Goal: Information Seeking & Learning: Learn about a topic

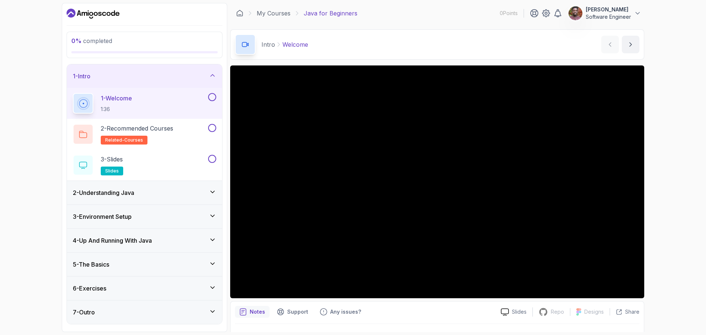
scroll to position [17, 0]
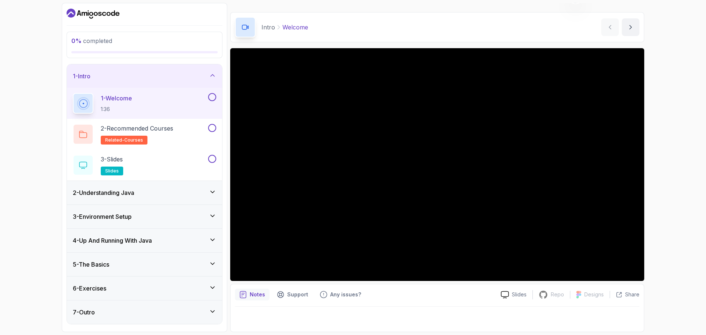
click at [15, 176] on div "0 % completed 1 - Intro 1 - Welcome 1:36 2 - Recommended Courses related-course…" at bounding box center [353, 167] width 706 height 335
click at [35, 166] on div "0 % completed 1 - Intro 1 - Welcome 1:36 2 - Recommended Courses related-course…" at bounding box center [353, 167] width 706 height 335
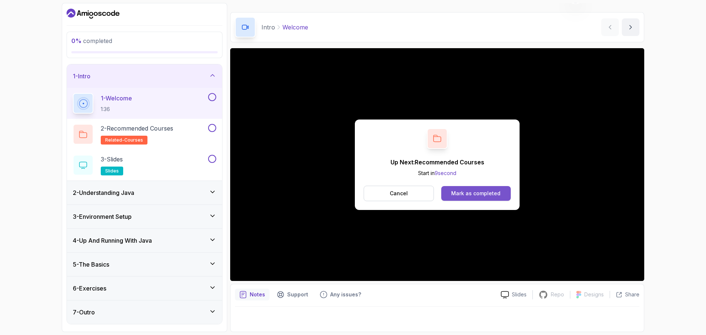
click at [462, 188] on button "Mark as completed" at bounding box center [476, 193] width 70 height 15
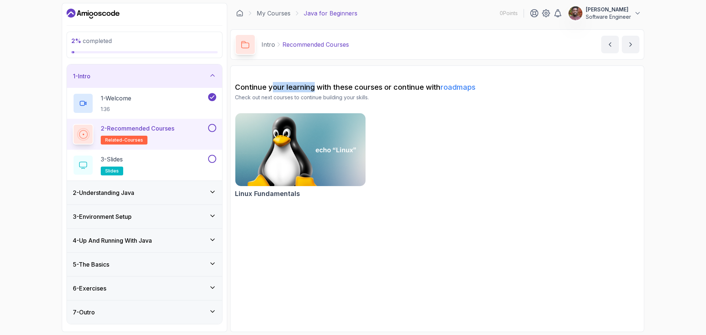
drag, startPoint x: 275, startPoint y: 87, endPoint x: 337, endPoint y: 86, distance: 61.8
click at [335, 87] on h2 "Continue your learning with these courses or continue with roadmaps" at bounding box center [437, 87] width 405 height 10
click at [337, 86] on h2 "Continue your learning with these courses or continue with roadmaps" at bounding box center [437, 87] width 405 height 10
drag, startPoint x: 311, startPoint y: 86, endPoint x: 371, endPoint y: 87, distance: 60.0
click at [370, 87] on h2 "Continue your learning with these courses or continue with roadmaps" at bounding box center [437, 87] width 405 height 10
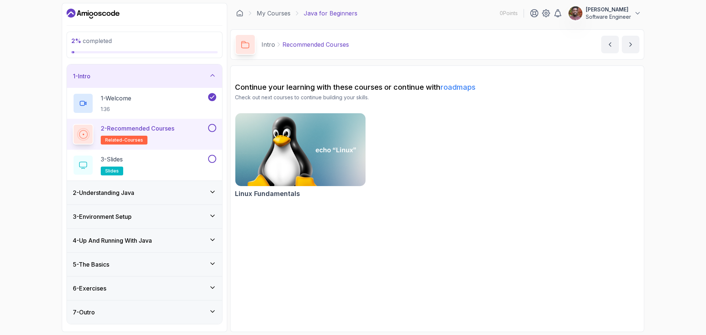
click at [371, 87] on h2 "Continue your learning with these courses or continue with roadmaps" at bounding box center [437, 87] width 405 height 10
drag, startPoint x: 277, startPoint y: 88, endPoint x: 319, endPoint y: 88, distance: 42.7
click at [315, 88] on h2 "Continue your learning with these courses or continue with roadmaps" at bounding box center [437, 87] width 405 height 10
click at [320, 88] on h2 "Continue your learning with these courses or continue with roadmaps" at bounding box center [437, 87] width 405 height 10
drag, startPoint x: 331, startPoint y: 88, endPoint x: 353, endPoint y: 88, distance: 22.1
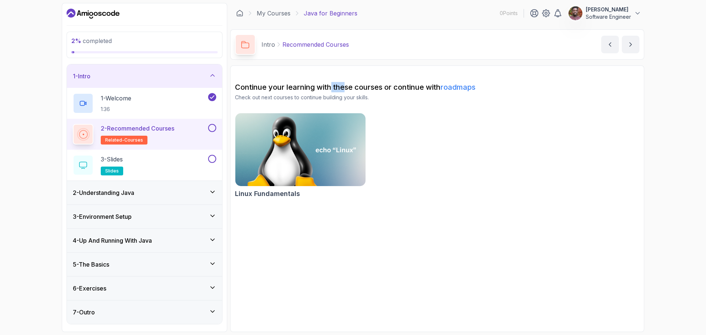
click at [352, 88] on h2 "Continue your learning with these courses or continue with roadmaps" at bounding box center [437, 87] width 405 height 10
click at [353, 88] on h2 "Continue your learning with these courses or continue with roadmaps" at bounding box center [437, 87] width 405 height 10
click at [376, 86] on h2 "Continue your learning with these courses or continue with roadmaps" at bounding box center [437, 87] width 405 height 10
click at [380, 86] on h2 "Continue your learning with these courses or continue with roadmaps" at bounding box center [437, 87] width 405 height 10
click at [211, 132] on button at bounding box center [212, 128] width 8 height 8
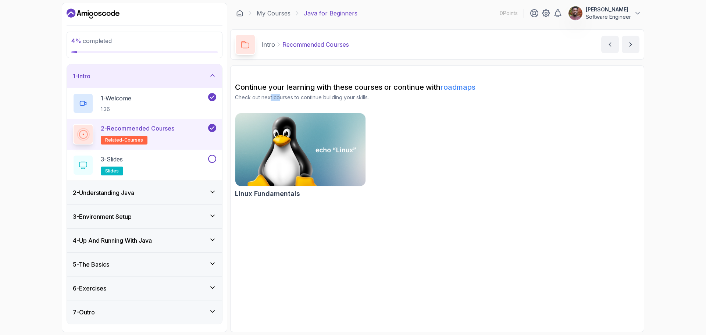
drag, startPoint x: 277, startPoint y: 97, endPoint x: 287, endPoint y: 97, distance: 9.9
click at [285, 97] on p "Check out next courses to continue building your skills." at bounding box center [437, 97] width 405 height 7
click at [287, 97] on p "Check out next courses to continue building your skills." at bounding box center [437, 97] width 405 height 7
drag, startPoint x: 265, startPoint y: 97, endPoint x: 289, endPoint y: 96, distance: 23.6
click at [286, 96] on p "Check out next courses to continue building your skills." at bounding box center [437, 97] width 405 height 7
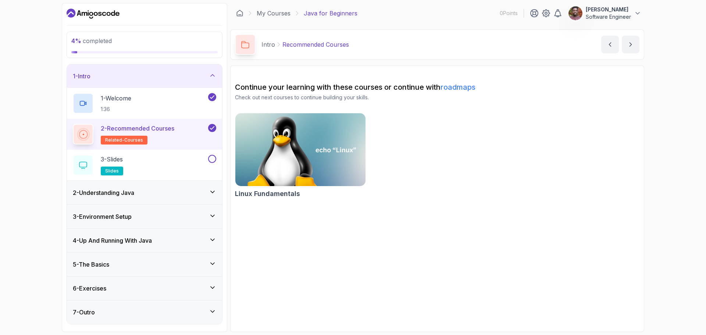
click at [292, 96] on p "Check out next courses to continue building your skills." at bounding box center [437, 97] width 405 height 7
click at [188, 159] on div "3 - Slides slides" at bounding box center [140, 165] width 134 height 21
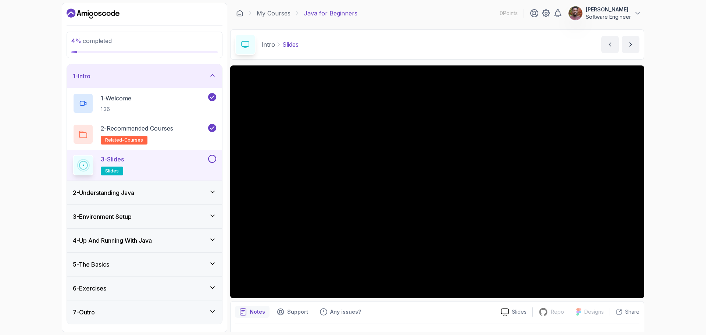
scroll to position [17, 0]
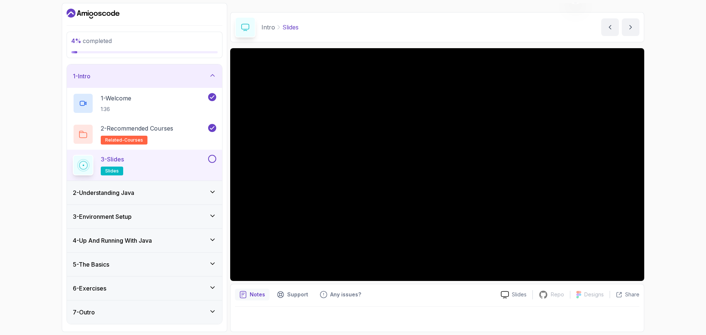
click at [145, 192] on div "2 - Understanding Java" at bounding box center [144, 192] width 143 height 9
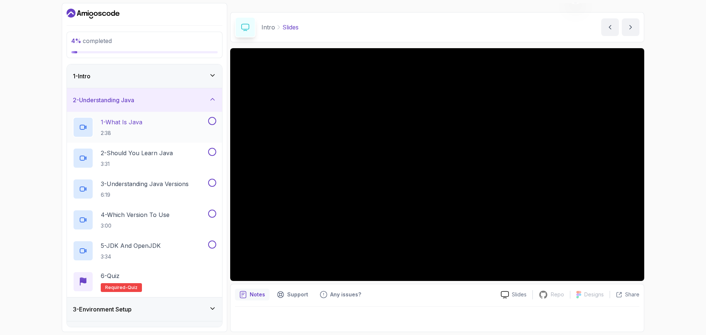
click at [135, 133] on p "2:38" at bounding box center [122, 132] width 42 height 7
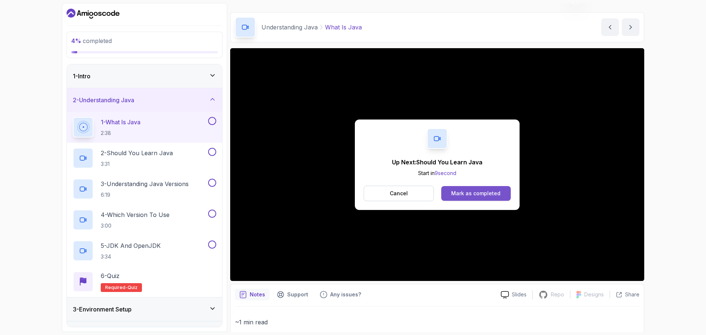
click at [474, 195] on div "Mark as completed" at bounding box center [475, 193] width 49 height 7
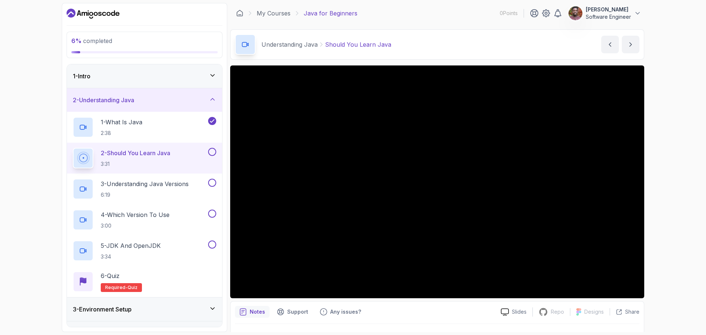
scroll to position [37, 0]
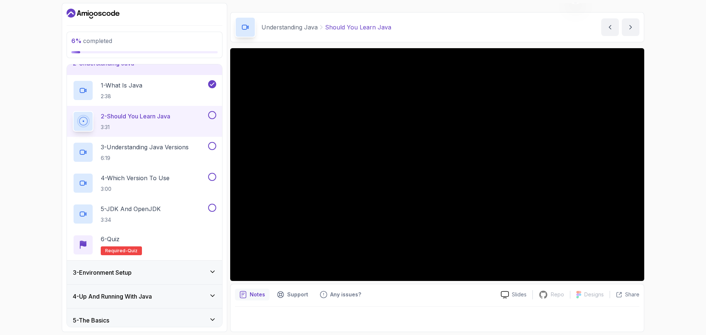
click at [25, 159] on div "6 % completed 1 - Intro 2 - Understanding Java 1 - What Is Java 2:38 2 - Should…" at bounding box center [353, 167] width 706 height 335
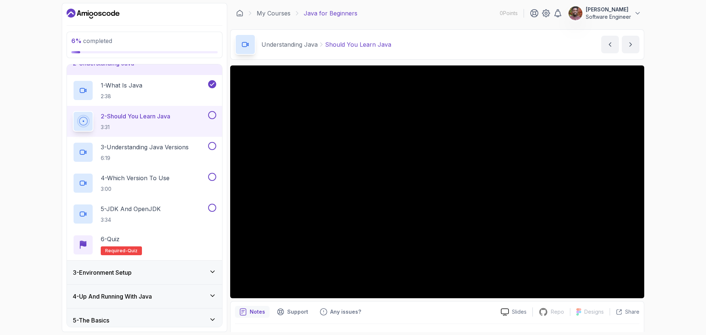
scroll to position [17, 0]
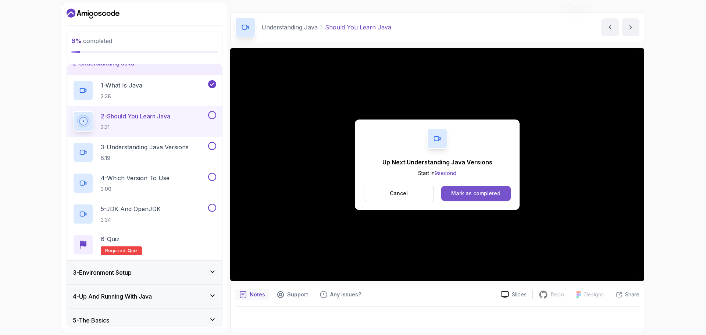
click at [467, 195] on div "Mark as completed" at bounding box center [475, 193] width 49 height 7
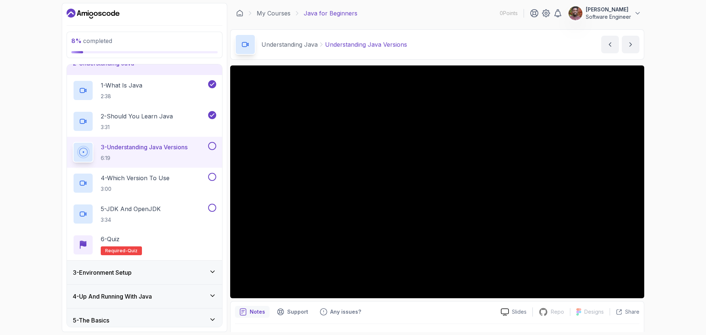
click at [13, 157] on div "8 % completed 1 - Intro 2 - Understanding Java 1 - What Is Java 2:38 2 - Should…" at bounding box center [353, 167] width 706 height 335
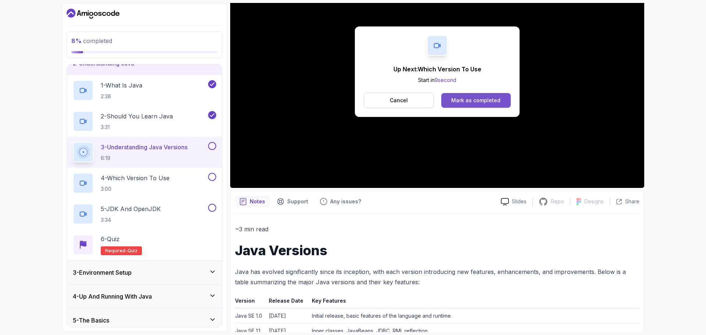
click at [458, 101] on div "Mark as completed" at bounding box center [475, 100] width 49 height 7
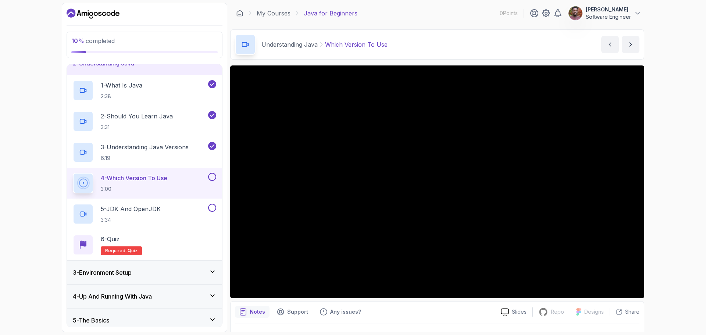
click at [21, 133] on div "10 % completed 1 - Intro 2 - Understanding Java 1 - What Is Java 2:38 2 - Shoul…" at bounding box center [353, 167] width 706 height 335
click at [52, 188] on div "10 % completed 1 - Intro 2 - Understanding Java 1 - What Is Java 2:38 2 - Shoul…" at bounding box center [353, 167] width 706 height 335
click at [42, 189] on div "10 % completed 1 - Intro 2 - Understanding Java 1 - What Is Java 2:38 2 - Shoul…" at bounding box center [353, 167] width 706 height 335
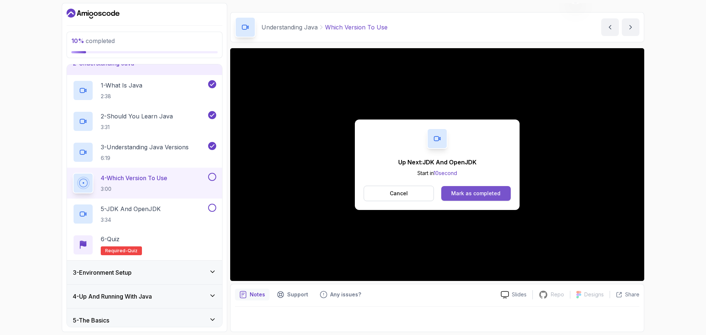
click at [471, 197] on button "Mark as completed" at bounding box center [476, 193] width 70 height 15
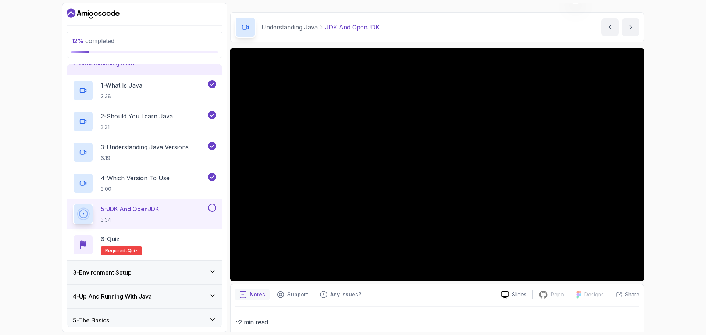
click at [7, 134] on div "12 % completed 1 - Intro 2 - Understanding Java 1 - What Is Java 2:38 2 - Shoul…" at bounding box center [353, 167] width 706 height 335
click at [36, 156] on div "12 % completed 1 - Intro 2 - Understanding Java 1 - What Is Java 2:38 2 - Shoul…" at bounding box center [353, 167] width 706 height 335
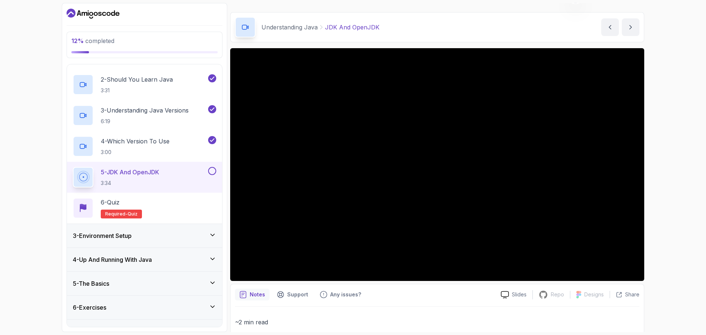
click at [668, 185] on div "12 % completed 1 - Intro 2 - Understanding Java 1 - What Is Java 2:38 2 - Shoul…" at bounding box center [353, 167] width 706 height 335
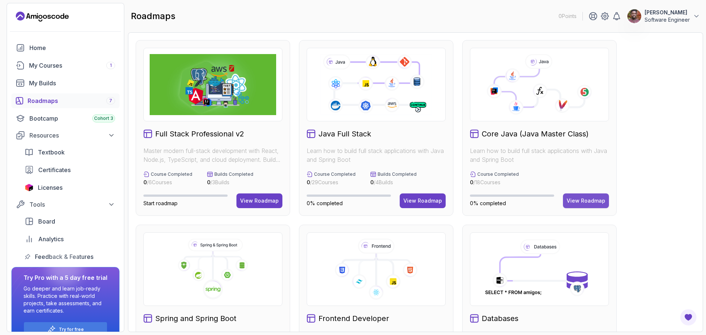
click at [588, 203] on div "View Roadmap" at bounding box center [586, 200] width 39 height 7
click at [583, 201] on div "View Roadmap" at bounding box center [586, 200] width 39 height 7
click at [586, 200] on div "View Roadmap" at bounding box center [586, 200] width 39 height 7
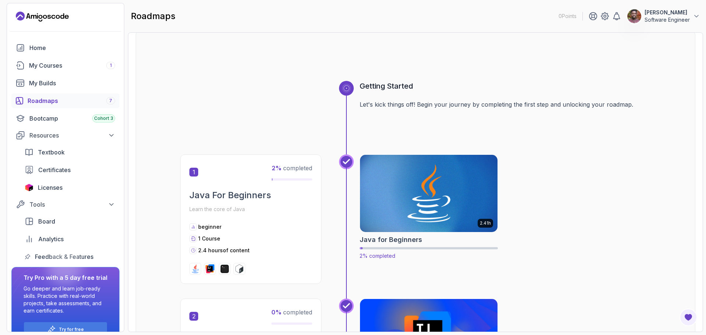
scroll to position [110, 0]
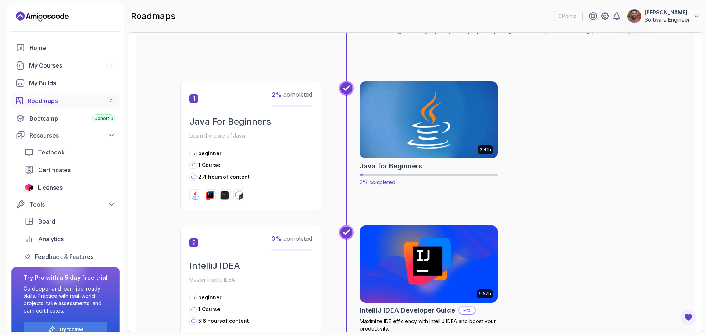
click at [386, 139] on img at bounding box center [429, 119] width 145 height 81
